Goal: Task Accomplishment & Management: Use online tool/utility

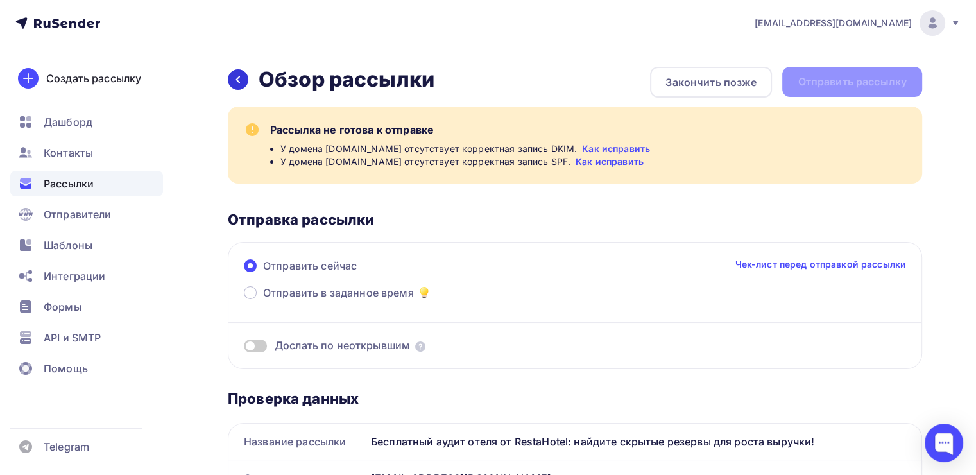
click at [240, 75] on icon at bounding box center [238, 79] width 10 height 10
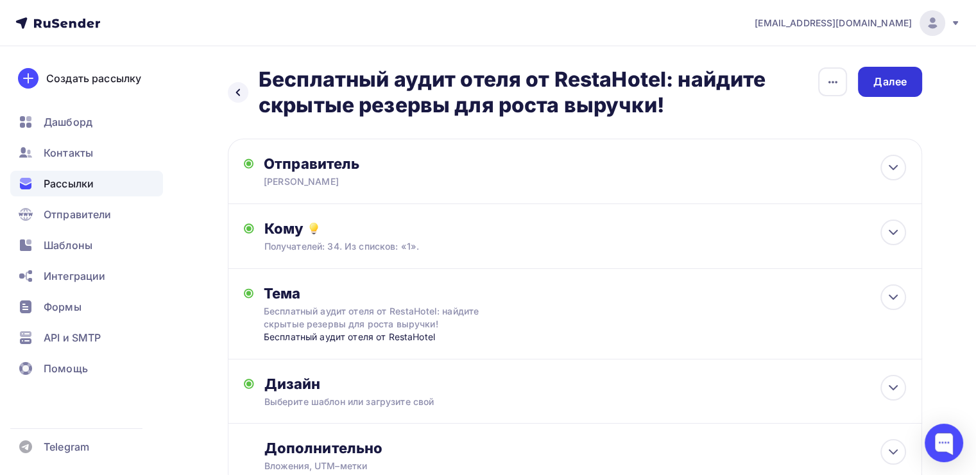
click at [894, 77] on div "Далее" at bounding box center [889, 81] width 33 height 15
